Goal: Find contact information: Find contact information

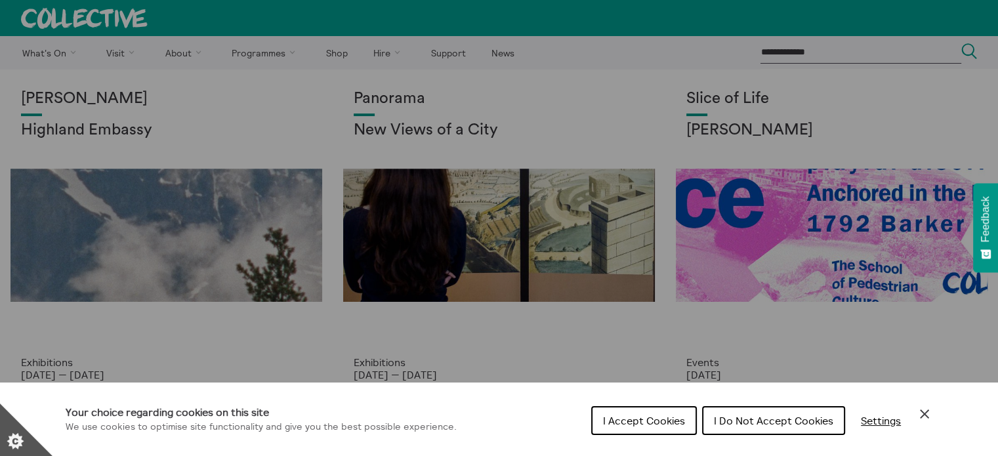
click at [635, 414] on span "I Accept Cookies" at bounding box center [644, 420] width 82 height 13
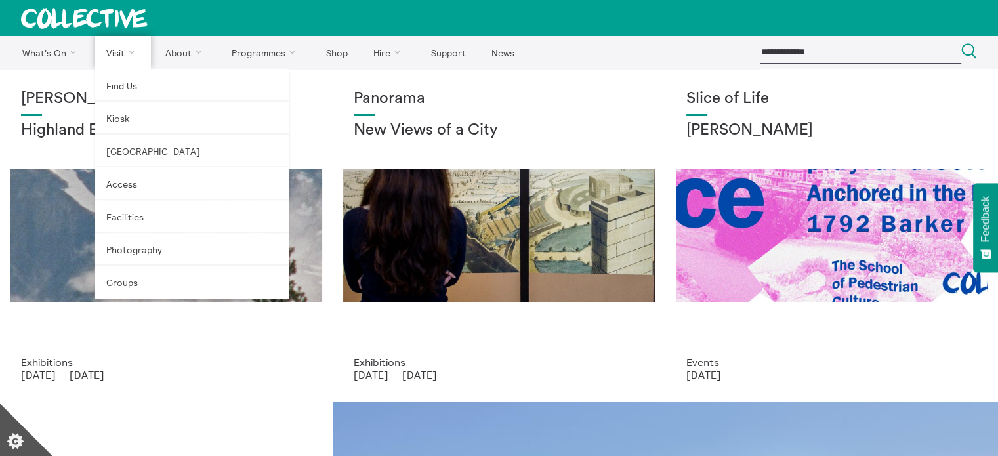
click at [129, 41] on link "Visit" at bounding box center [123, 52] width 56 height 33
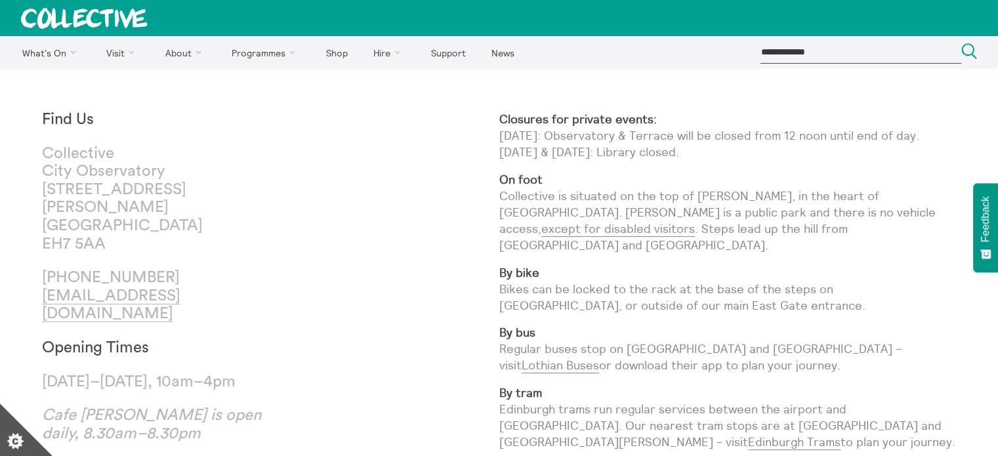
drag, startPoint x: 78, startPoint y: 259, endPoint x: 182, endPoint y: 260, distance: 104.3
click at [182, 269] on p "[PHONE_NUMBER] [EMAIL_ADDRESS][DOMAIN_NAME]" at bounding box center [156, 296] width 228 height 54
copy p "0)131 556 1264"
